Goal: Transaction & Acquisition: Download file/media

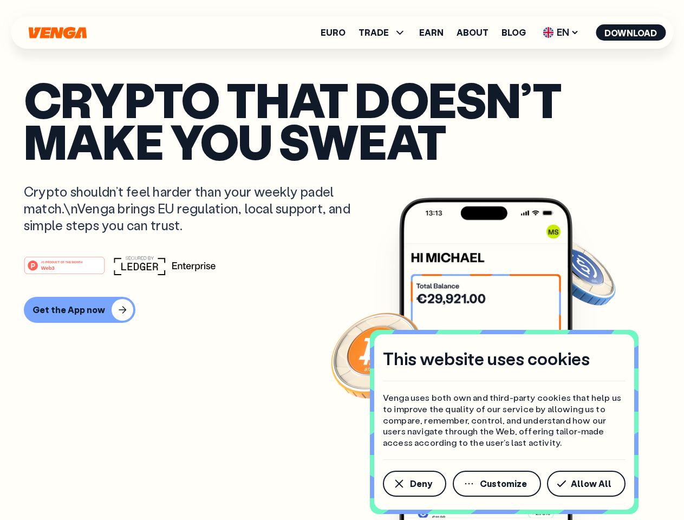
click at [342, 260] on div "#1 PRODUCT OF THE MONTH Web3" at bounding box center [342, 265] width 636 height 19
click at [414, 484] on span "Deny" at bounding box center [421, 483] width 22 height 9
click at [498, 484] on img at bounding box center [485, 379] width 173 height 363
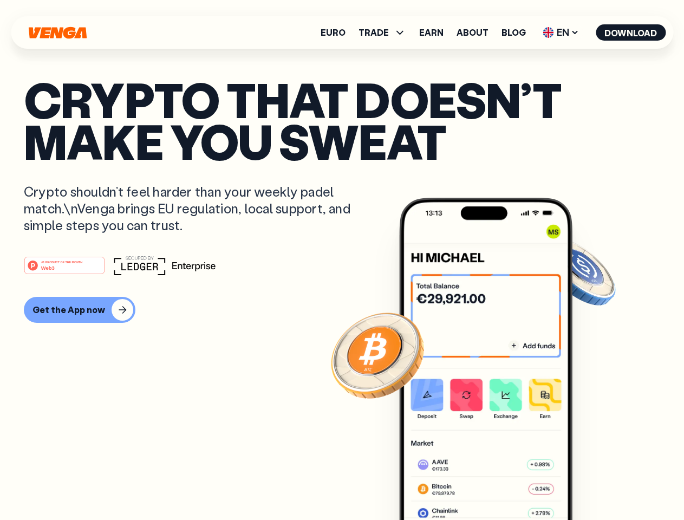
click at [588, 484] on article "Crypto that doesn’t make you sweat Crypto shouldn’t feel harder than your weekl…" at bounding box center [342, 282] width 636 height 406
click at [386, 32] on span "TRADE" at bounding box center [373, 32] width 30 height 9
click at [561, 32] on span "EN" at bounding box center [561, 32] width 44 height 17
click at [631, 32] on button "Download" at bounding box center [631, 32] width 70 height 16
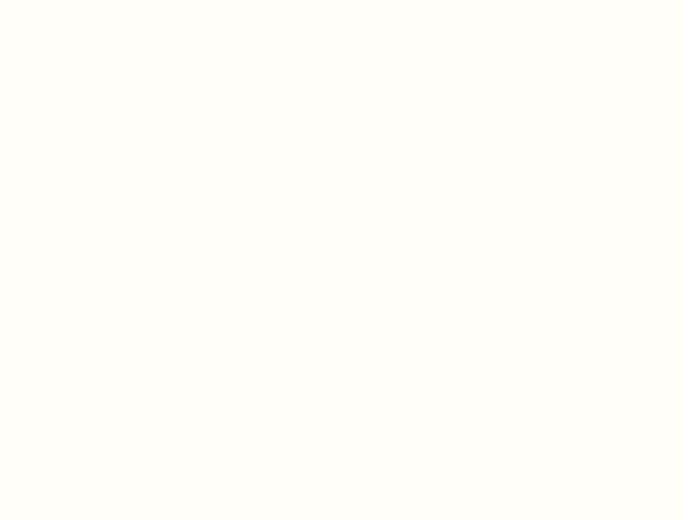
click at [342, 0] on html "This website uses cookies Venga uses both own and third-party cookies that help…" at bounding box center [342, 0] width 684 height 0
click at [78, 0] on html "This website uses cookies Venga uses both own and third-party cookies that help…" at bounding box center [342, 0] width 684 height 0
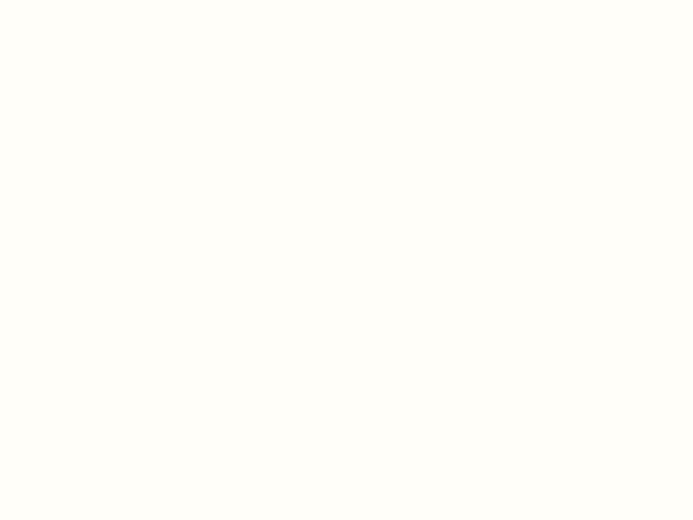
click at [66, 0] on html "This website uses cookies Venga uses both own and third-party cookies that help…" at bounding box center [346, 0] width 693 height 0
